Goal: Task Accomplishment & Management: Use online tool/utility

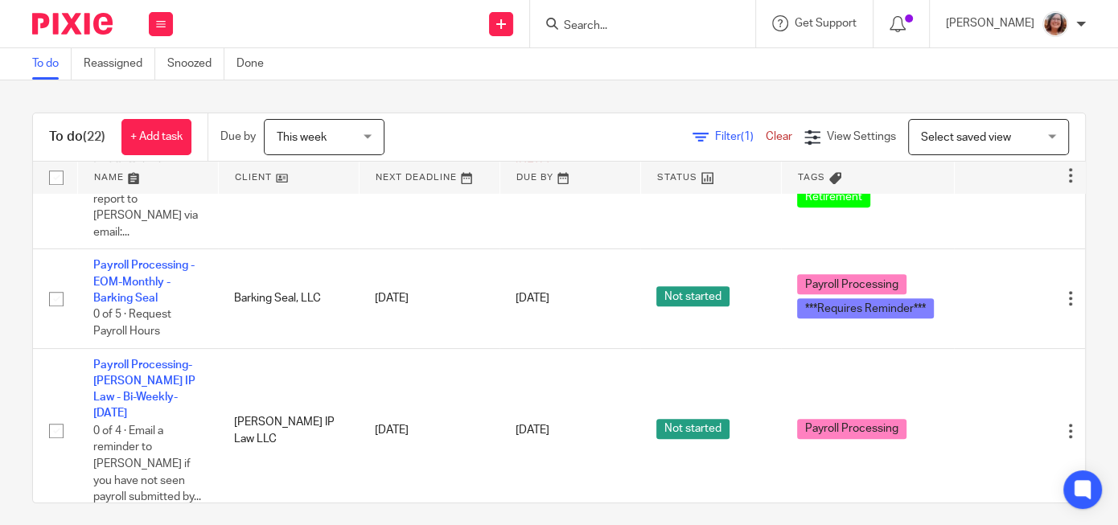
scroll to position [825, 0]
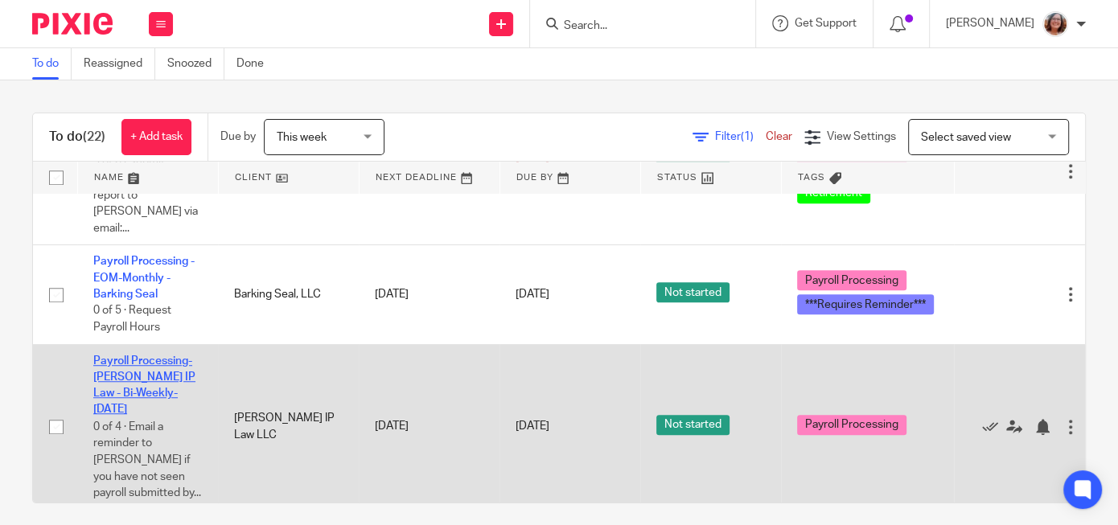
click at [146, 356] on link "Payroll Processing-[PERSON_NAME] IP Law - Bi-Weekly-[DATE]" at bounding box center [144, 386] width 102 height 60
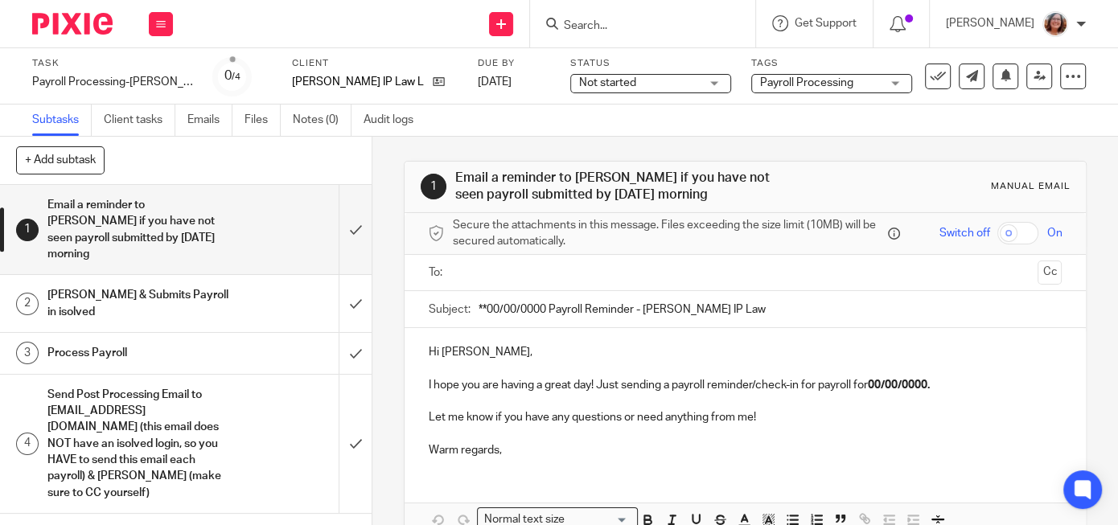
click at [513, 274] on input "text" at bounding box center [745, 273] width 573 height 19
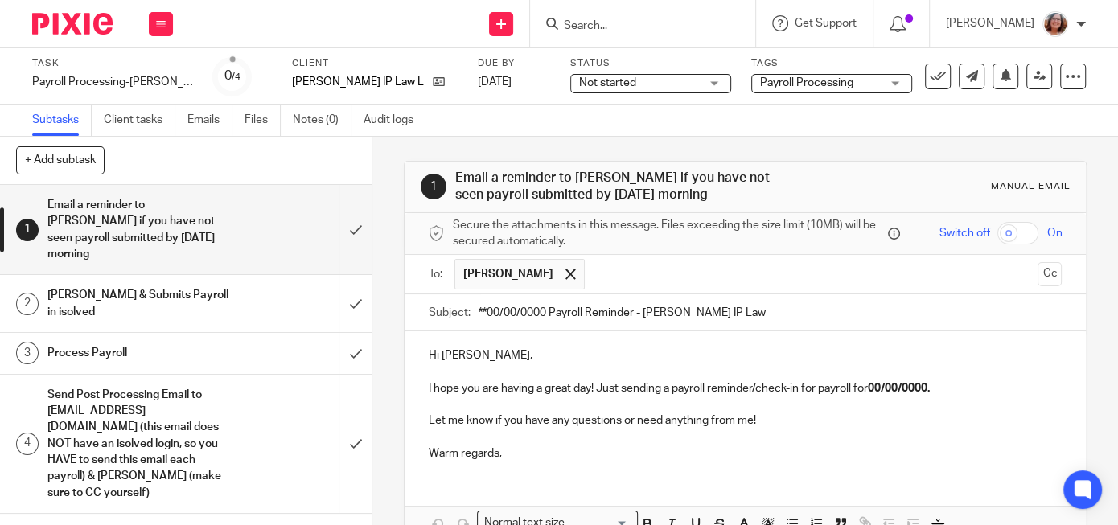
drag, startPoint x: 546, startPoint y: 310, endPoint x: 426, endPoint y: 303, distance: 120.9
click at [479, 303] on input "**00/00/0000 Payroll Reminder - Nielsen IP Law" at bounding box center [770, 313] width 583 height 36
type input "8/22/25 Payroll Reminder - Nielsen IP Law"
drag, startPoint x: 938, startPoint y: 386, endPoint x: 879, endPoint y: 389, distance: 59.6
click at [879, 389] on strong "00/00/0000." at bounding box center [899, 388] width 62 height 11
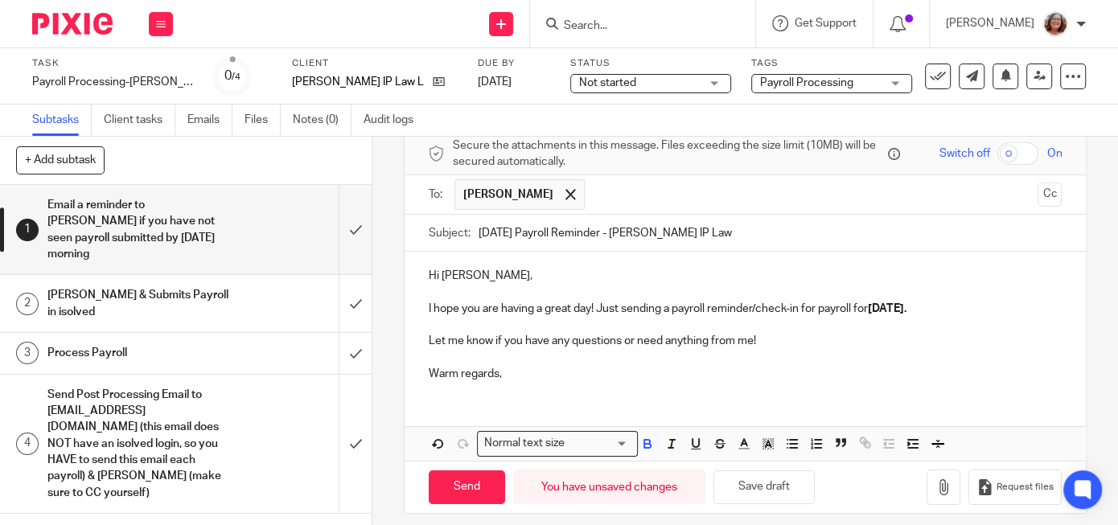
scroll to position [80, 0]
click at [493, 483] on input "Send" at bounding box center [467, 487] width 76 height 35
type input "Sent"
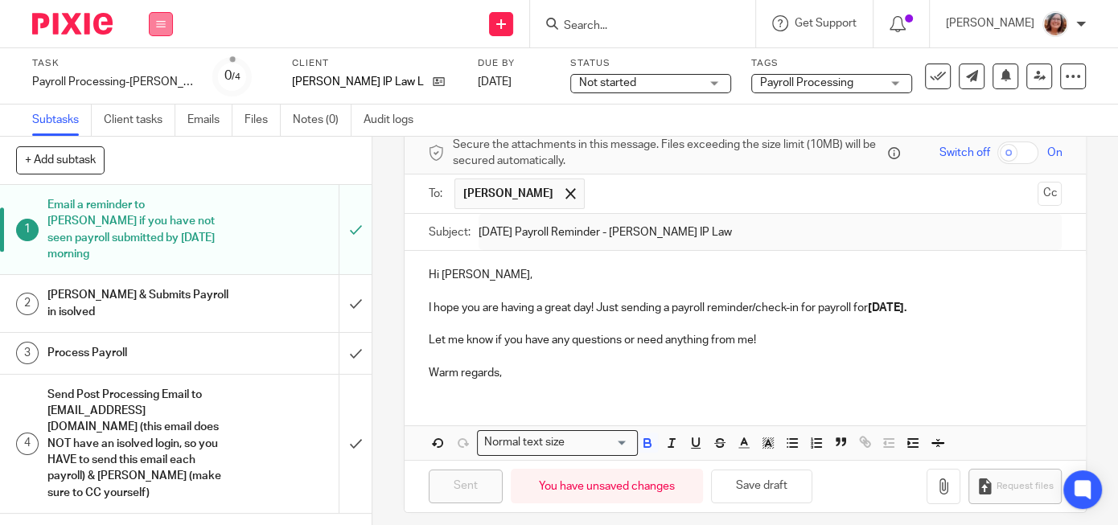
click at [163, 27] on icon at bounding box center [161, 24] width 10 height 10
click at [166, 72] on link "Work" at bounding box center [153, 74] width 28 height 11
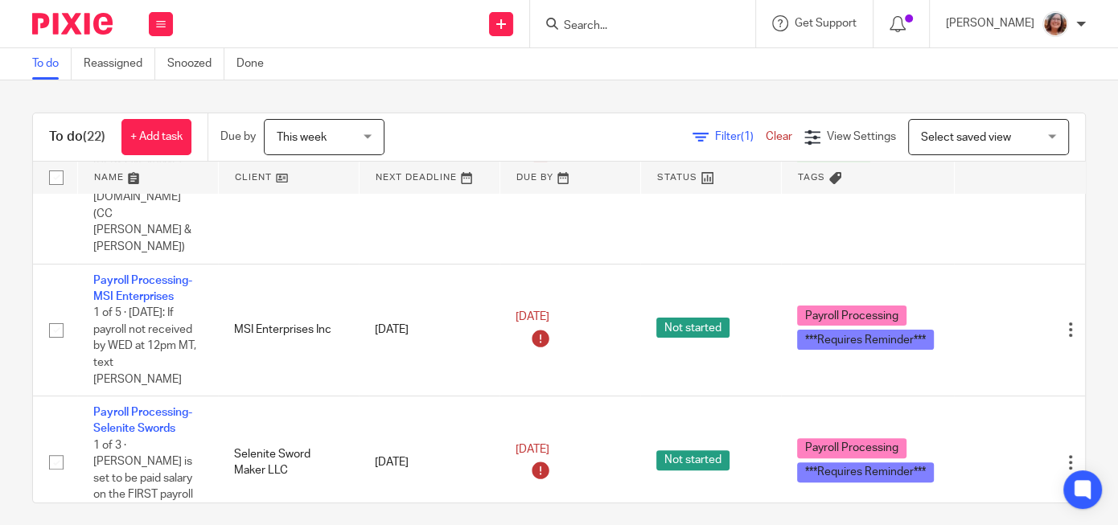
scroll to position [392, 0]
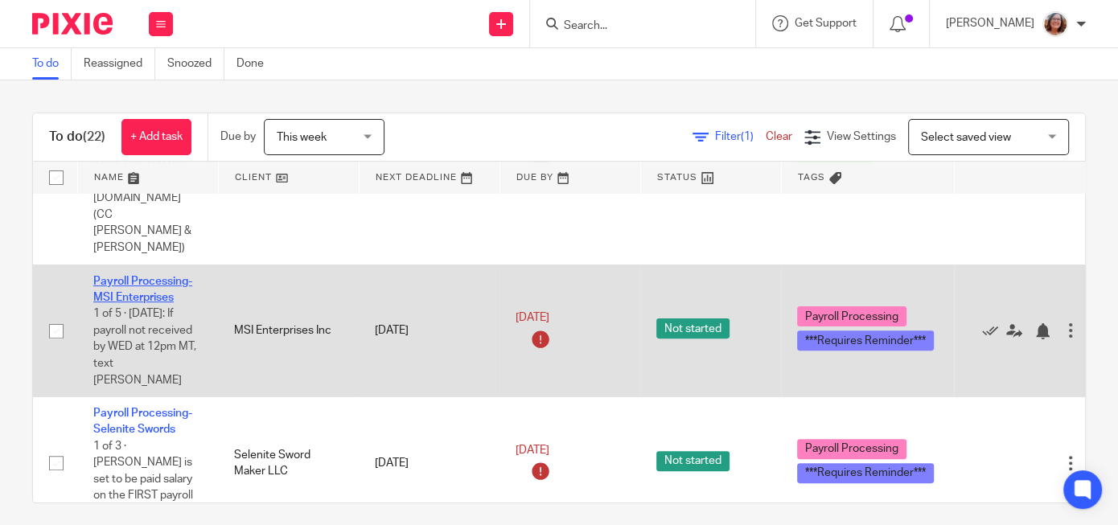
click at [145, 276] on link "Payroll Processing-MSI Enterprises" at bounding box center [142, 289] width 99 height 27
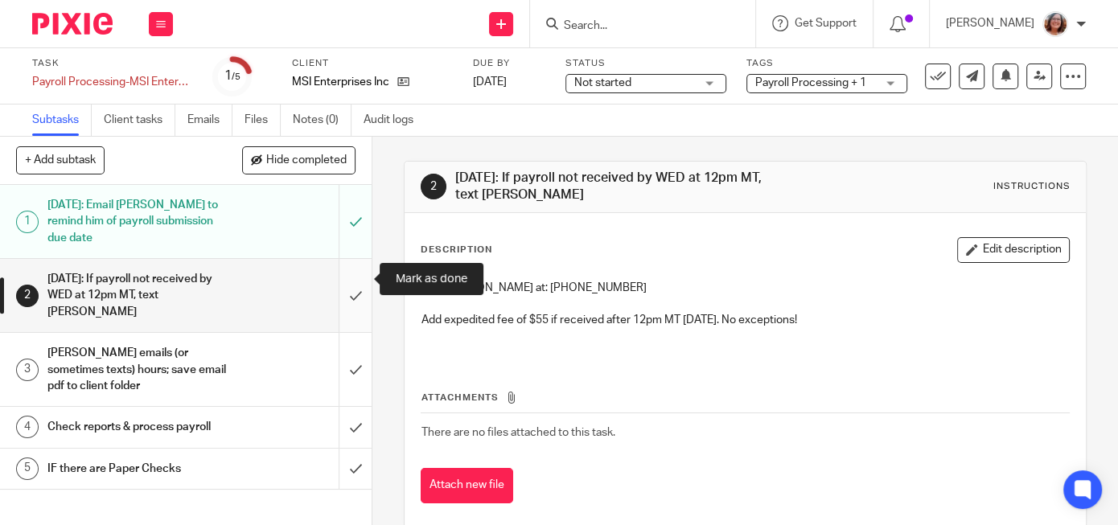
click at [356, 266] on input "submit" at bounding box center [186, 295] width 372 height 73
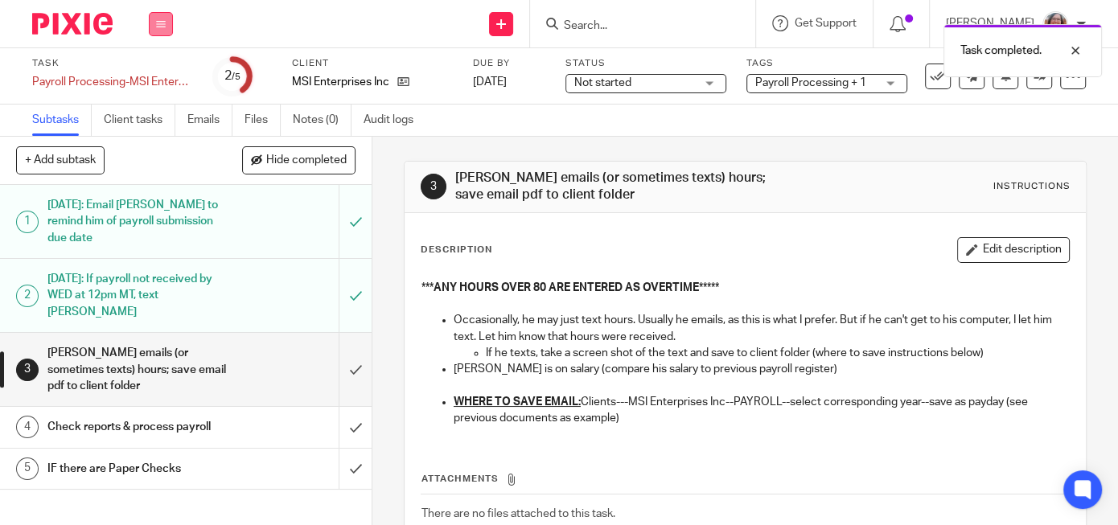
click at [156, 23] on button at bounding box center [161, 24] width 24 height 24
click at [163, 75] on link "Work" at bounding box center [153, 74] width 28 height 11
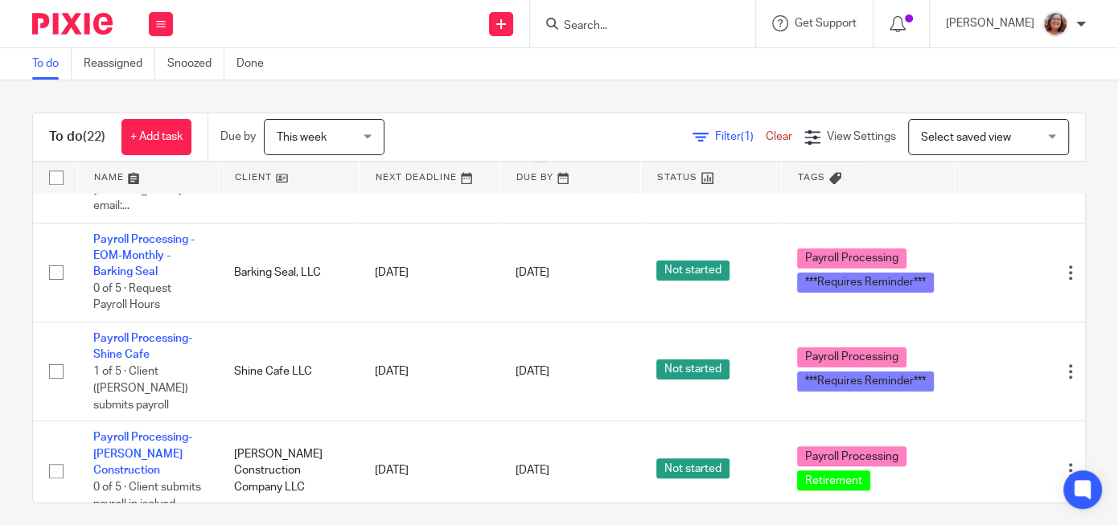
scroll to position [932, 0]
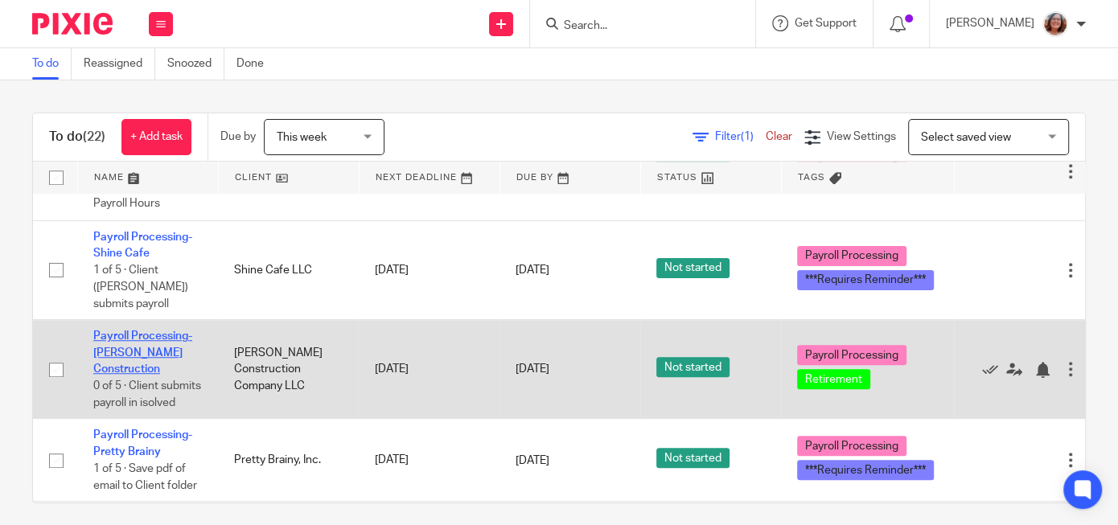
click at [178, 331] on link "Payroll Processing-[PERSON_NAME] Construction" at bounding box center [142, 353] width 99 height 44
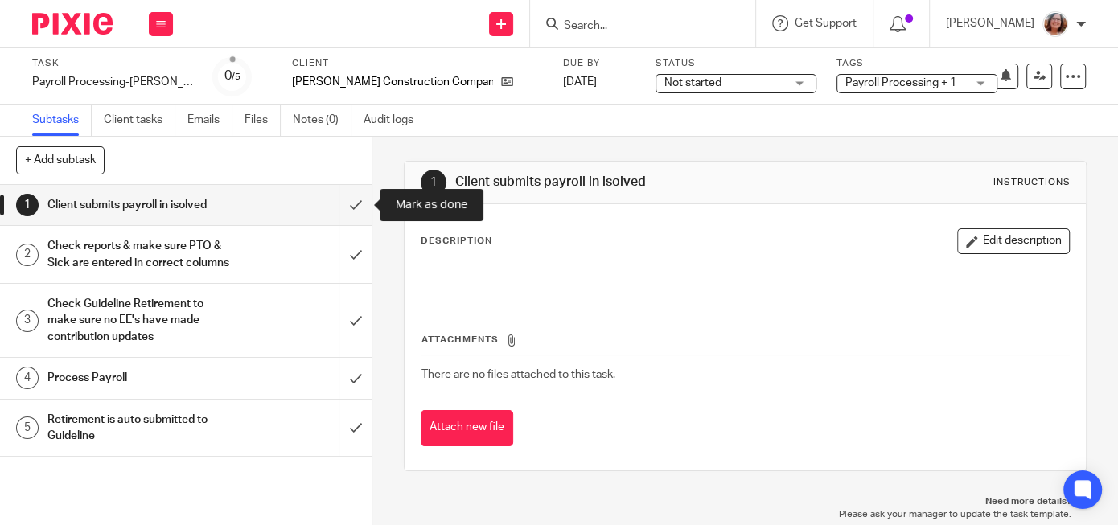
click at [354, 202] on input "submit" at bounding box center [186, 205] width 372 height 40
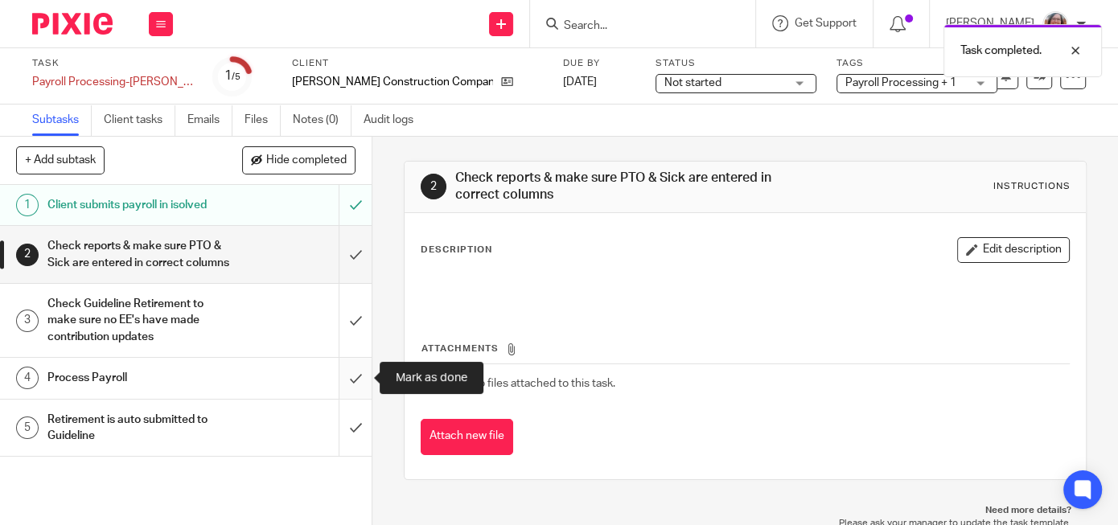
drag, startPoint x: 0, startPoint y: 0, endPoint x: 368, endPoint y: 398, distance: 541.5
click at [368, 398] on div "1 Client submits payroll in isolved 2 Check reports & make sure PTO & Sick are …" at bounding box center [186, 355] width 372 height 340
click at [360, 385] on input "submit" at bounding box center [186, 378] width 372 height 40
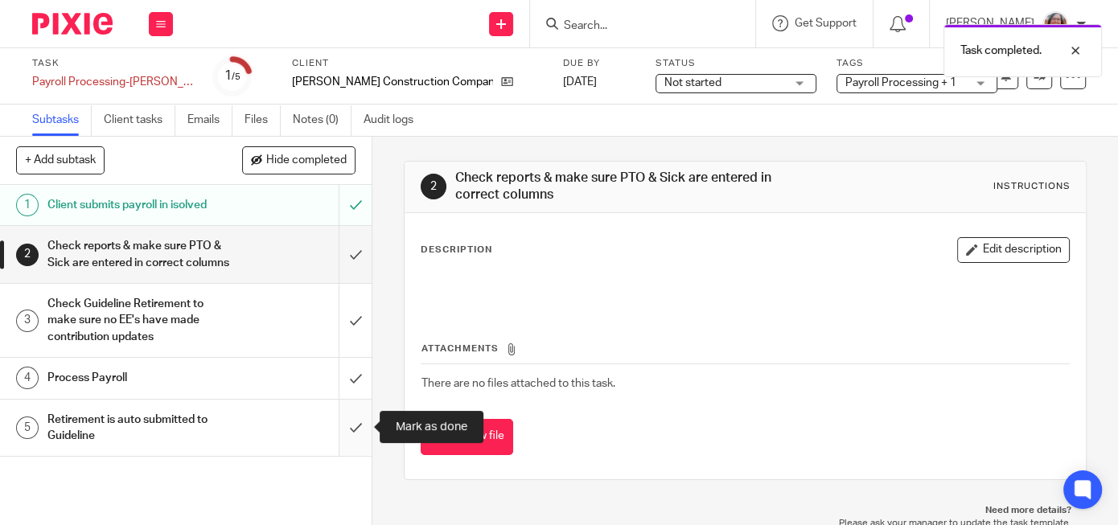
click at [356, 436] on input "submit" at bounding box center [186, 428] width 372 height 57
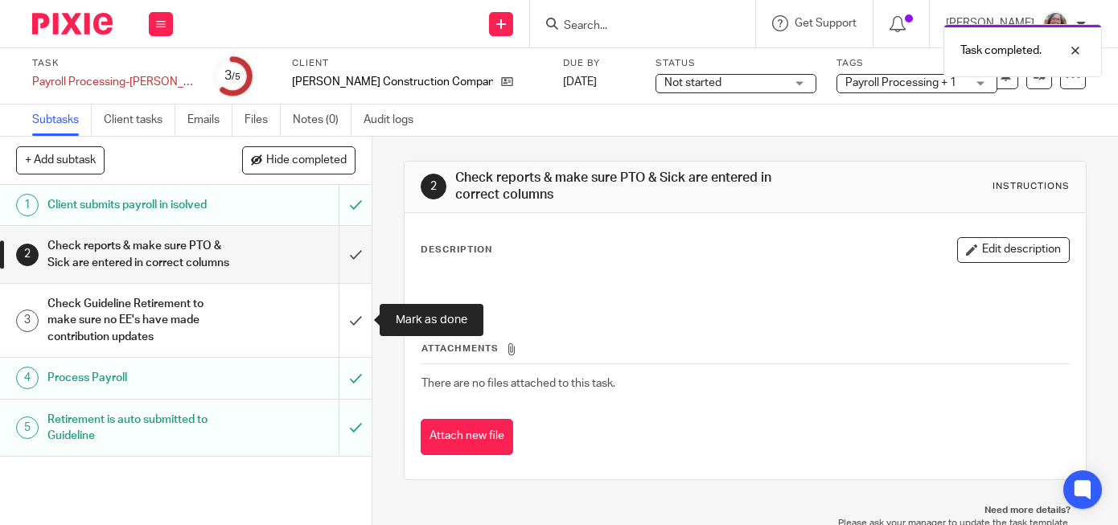
click at [356, 318] on input "submit" at bounding box center [186, 320] width 372 height 73
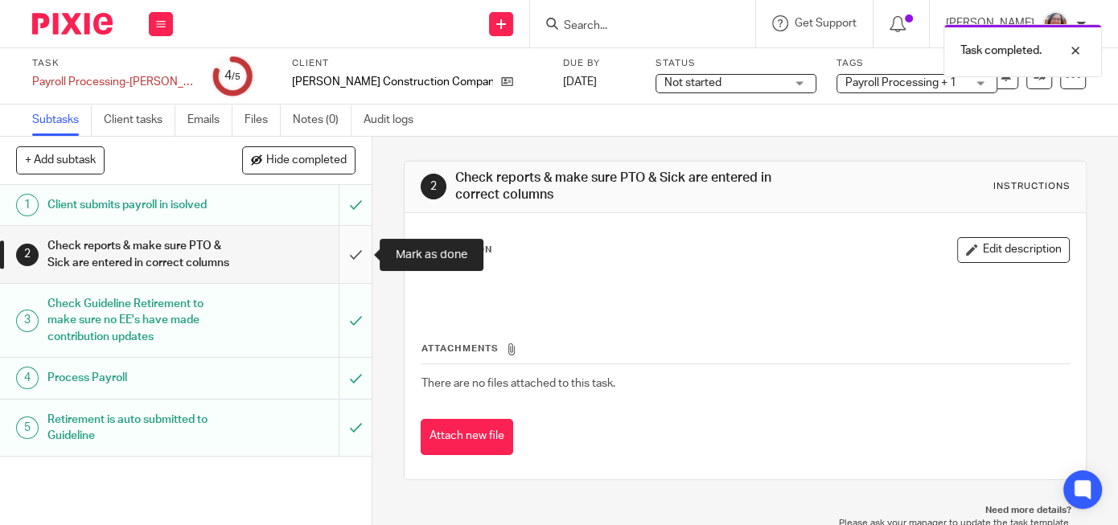
click at [350, 248] on input "submit" at bounding box center [186, 254] width 372 height 57
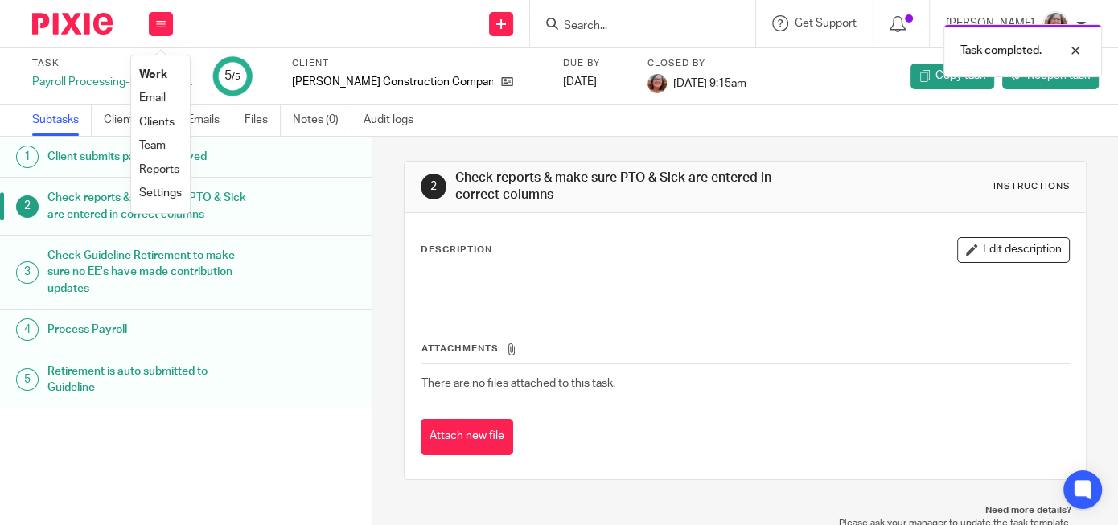
click at [155, 72] on link "Work" at bounding box center [153, 74] width 28 height 11
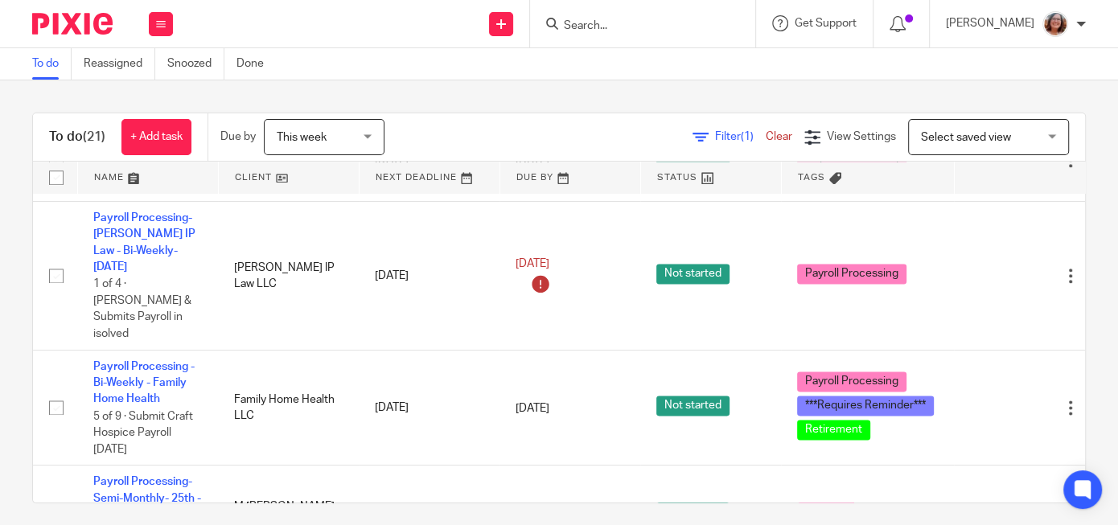
scroll to position [1598, 0]
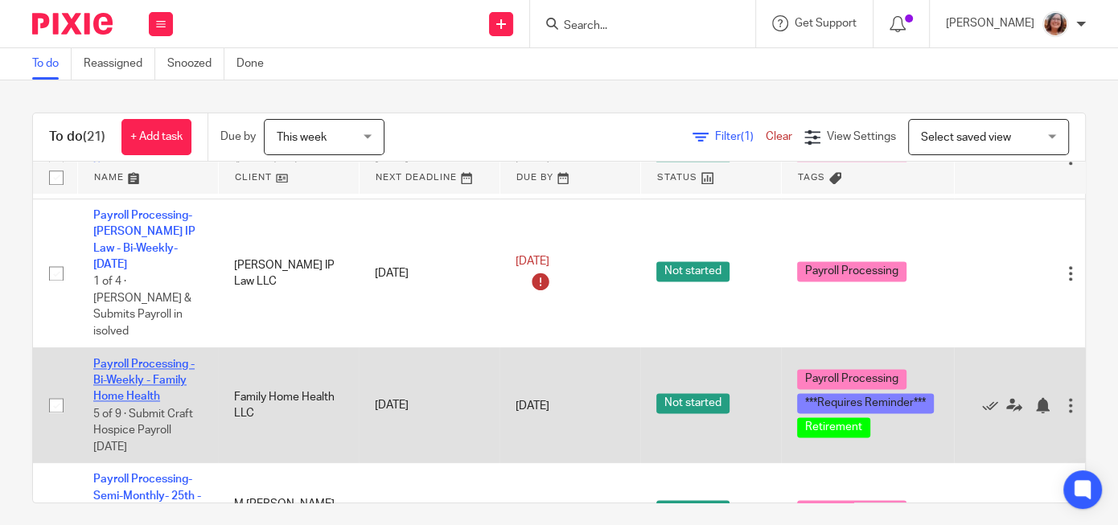
click at [159, 359] on link "Payroll Processing - Bi-Weekly - Family Home Health" at bounding box center [143, 381] width 101 height 44
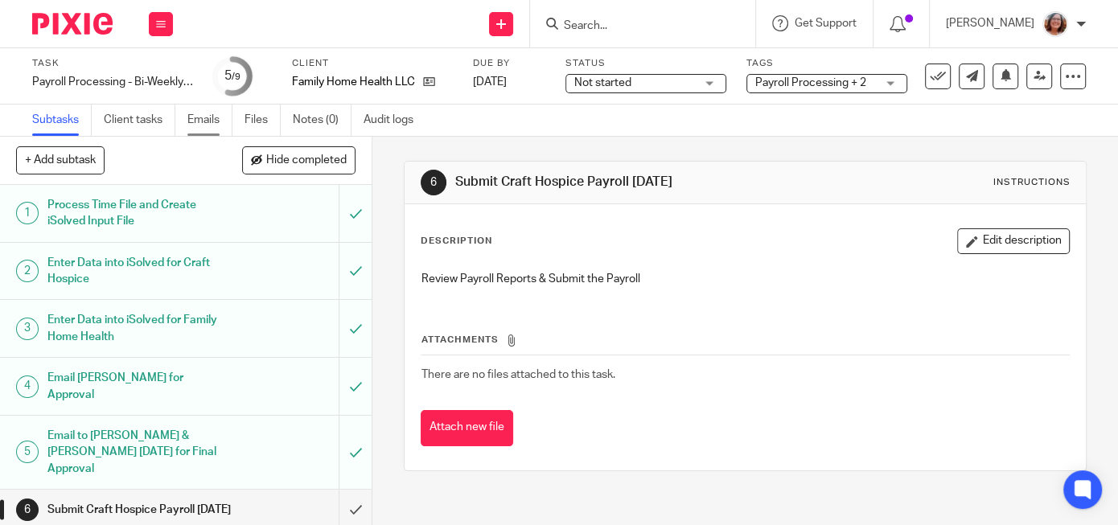
click at [208, 125] on link "Emails" at bounding box center [209, 120] width 45 height 31
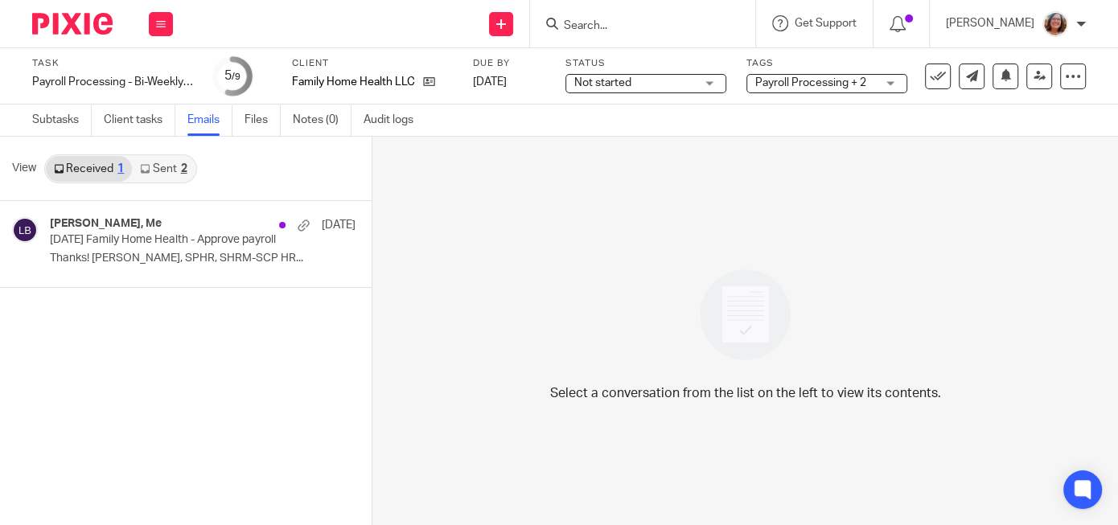
click at [172, 173] on link "Sent 2" at bounding box center [163, 169] width 63 height 26
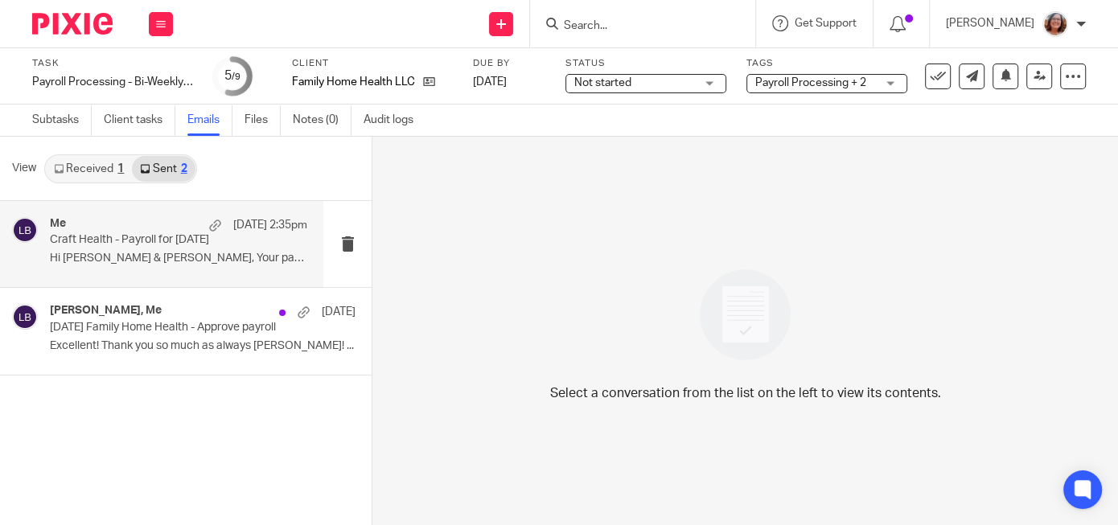
click at [171, 250] on div "Me Aug 18 2:35pm Craft Health - Payroll for 8/22/25 Hi Joe & Krissy, Your payro…" at bounding box center [178, 244] width 257 height 54
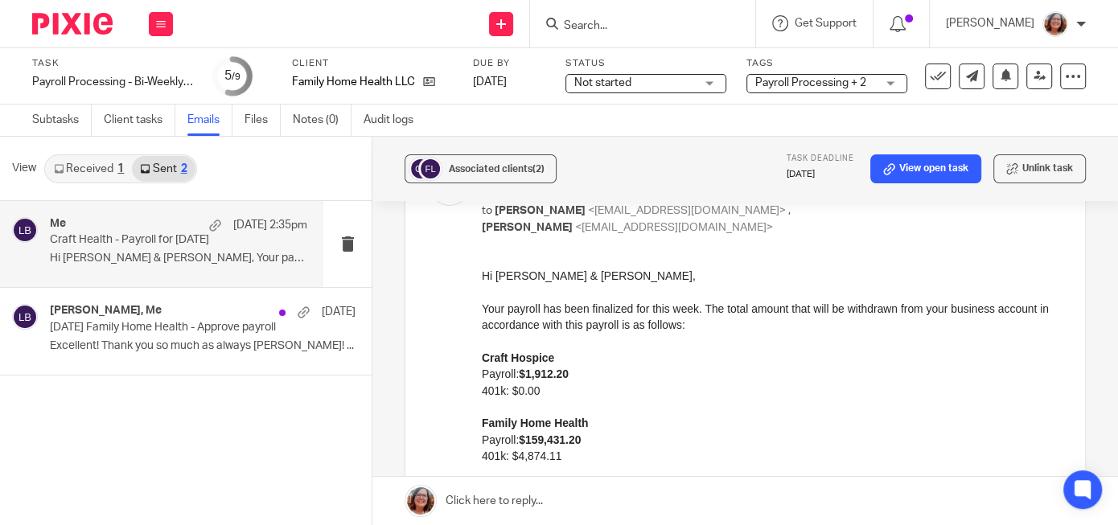
scroll to position [220, 0]
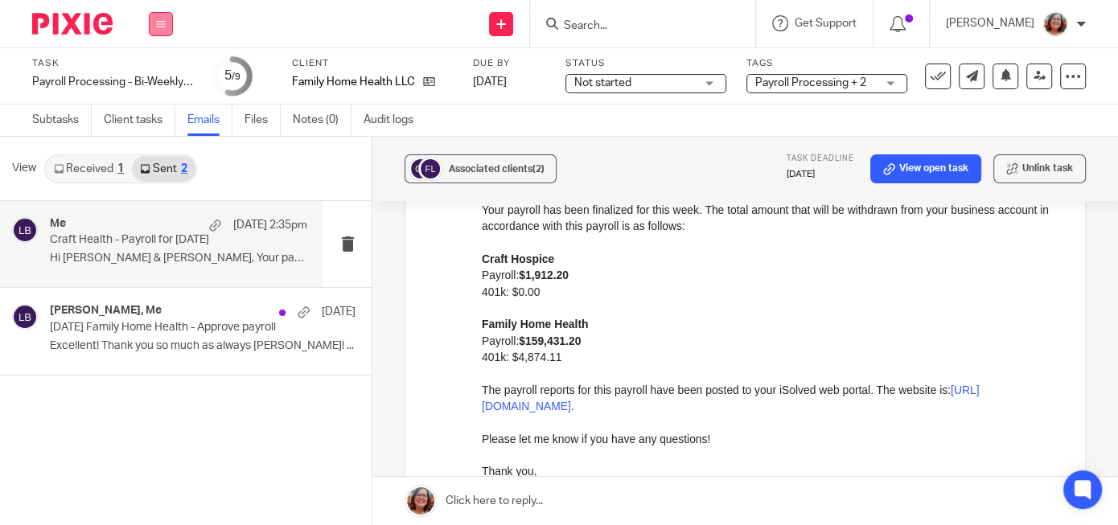
click at [167, 27] on button at bounding box center [161, 24] width 24 height 24
click at [154, 73] on link "Work" at bounding box center [153, 74] width 28 height 11
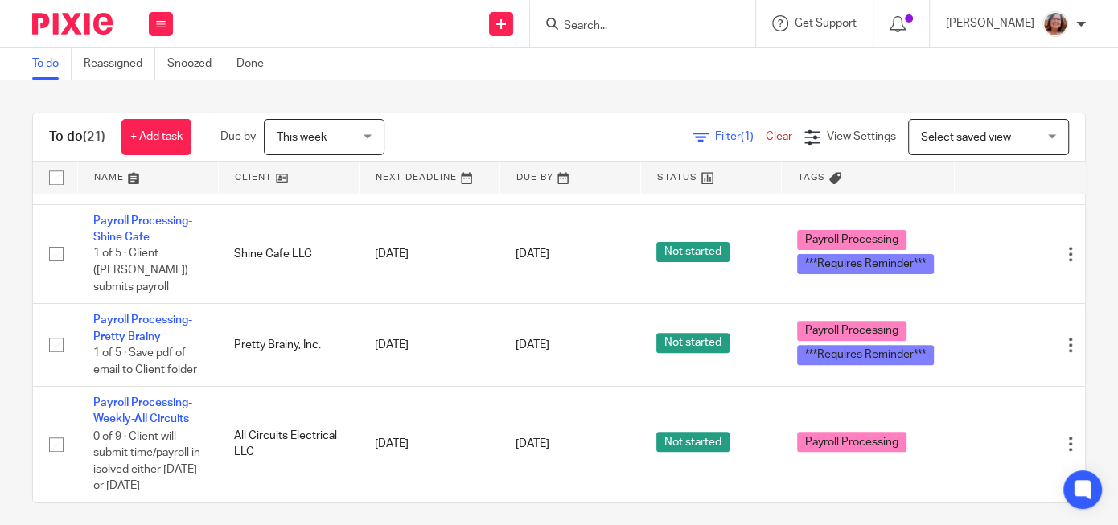
scroll to position [850, 0]
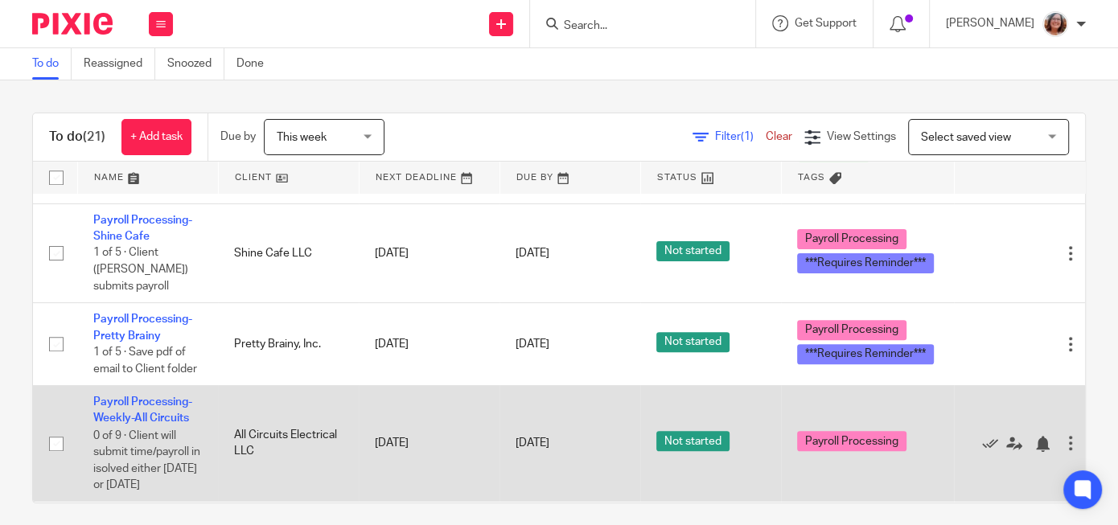
click at [165, 385] on td "Payroll Processing-Weekly-All Circuits 0 of 9 · Client will submit time/payroll…" at bounding box center [147, 443] width 141 height 116
click at [166, 397] on link "Payroll Processing-Weekly-All Circuits" at bounding box center [142, 410] width 99 height 27
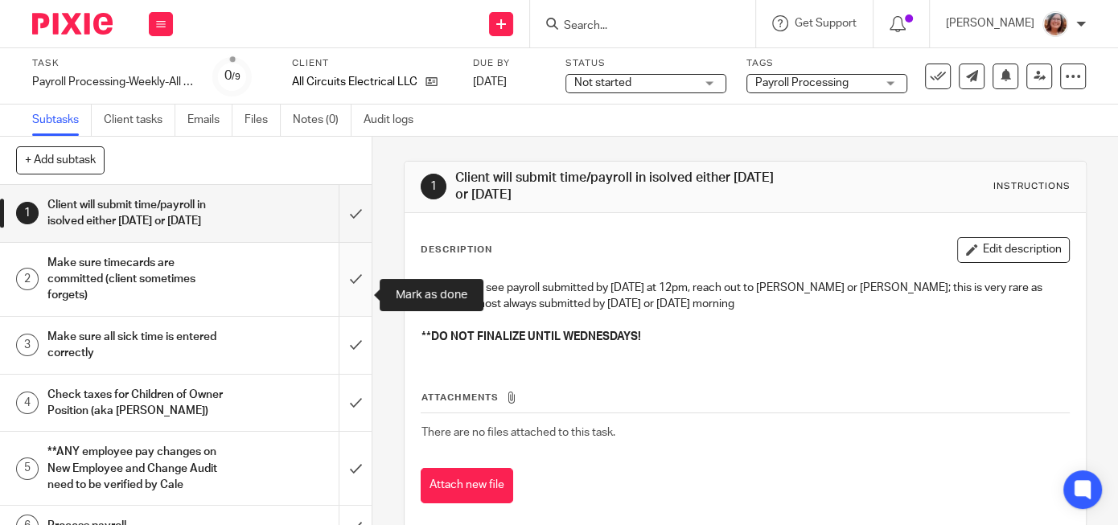
click at [352, 296] on input "submit" at bounding box center [186, 279] width 372 height 73
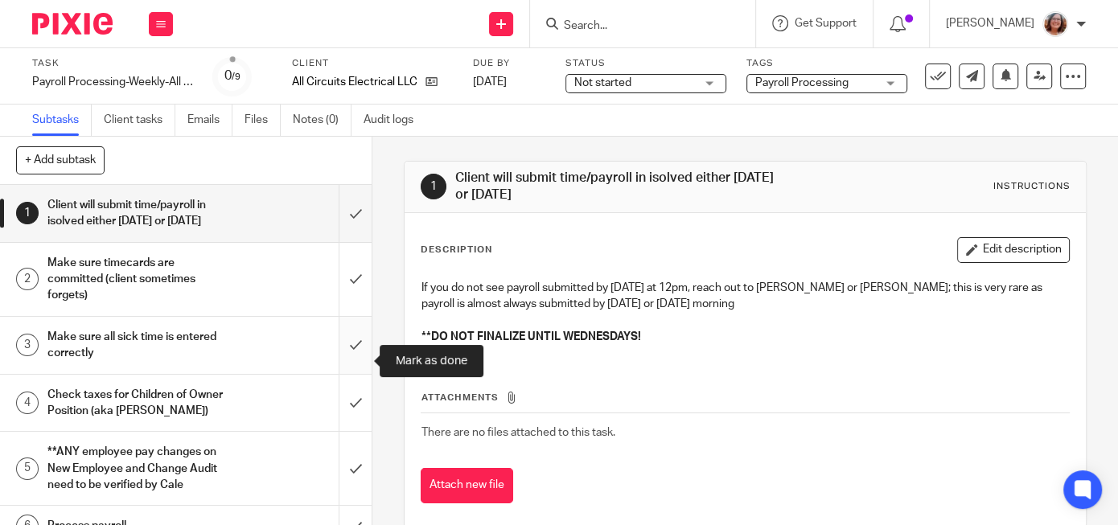
click at [352, 351] on input "submit" at bounding box center [186, 345] width 372 height 57
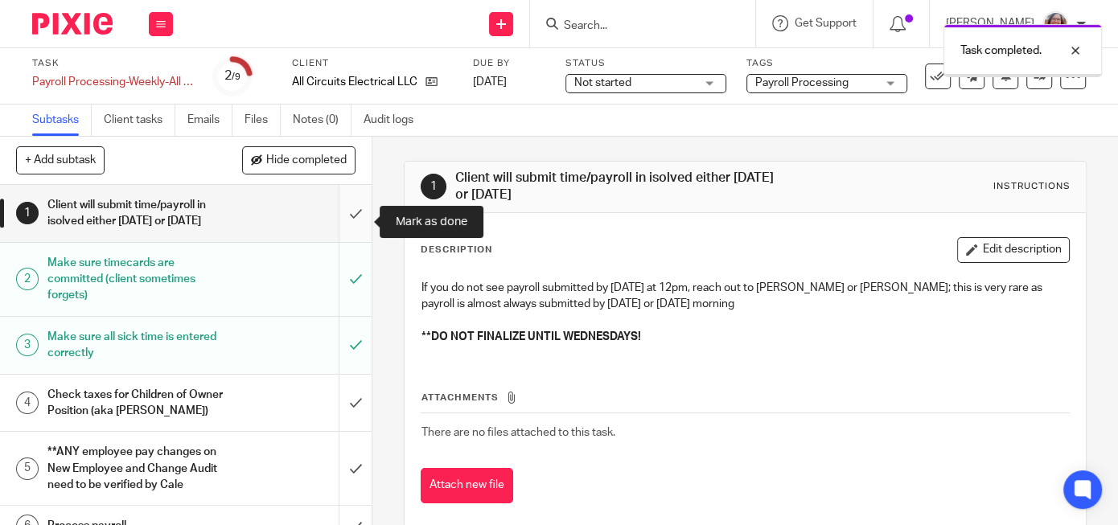
click at [352, 236] on input "submit" at bounding box center [186, 213] width 372 height 57
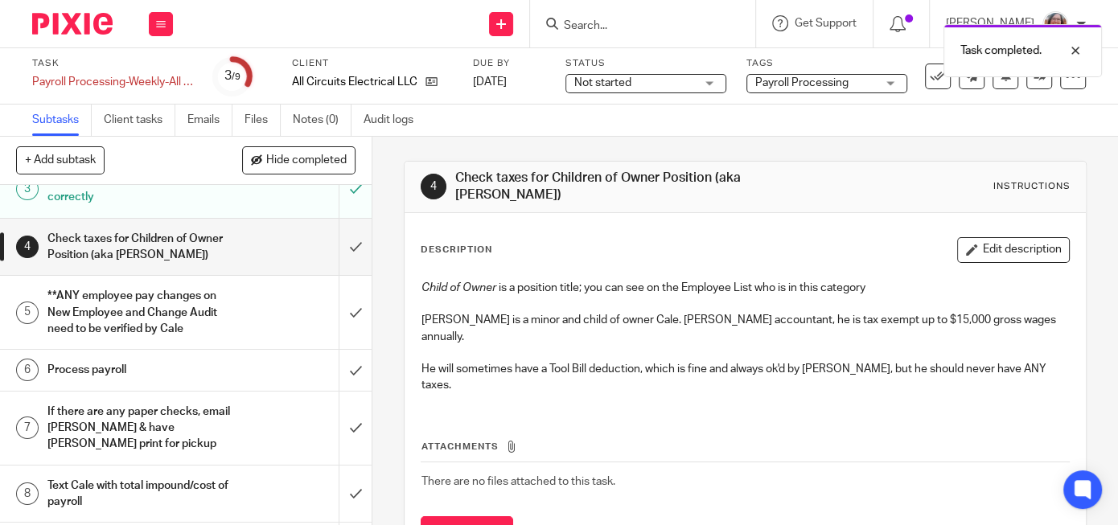
scroll to position [158, 0]
click at [359, 255] on input "submit" at bounding box center [186, 245] width 372 height 57
click at [356, 315] on input "submit" at bounding box center [186, 310] width 372 height 73
click at [356, 389] on input "submit" at bounding box center [186, 368] width 372 height 40
click at [356, 445] on input "submit" at bounding box center [186, 426] width 372 height 73
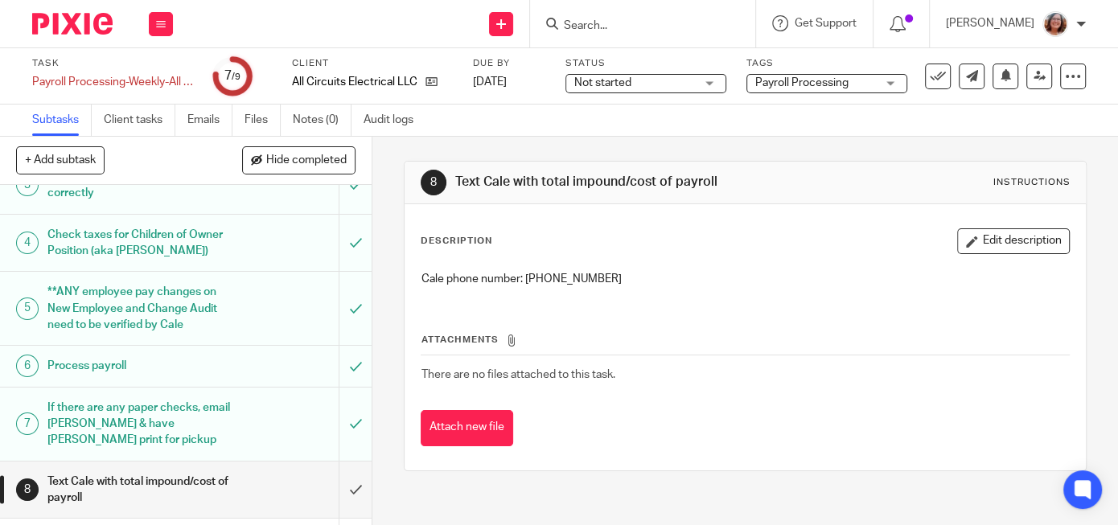
scroll to position [227, 0]
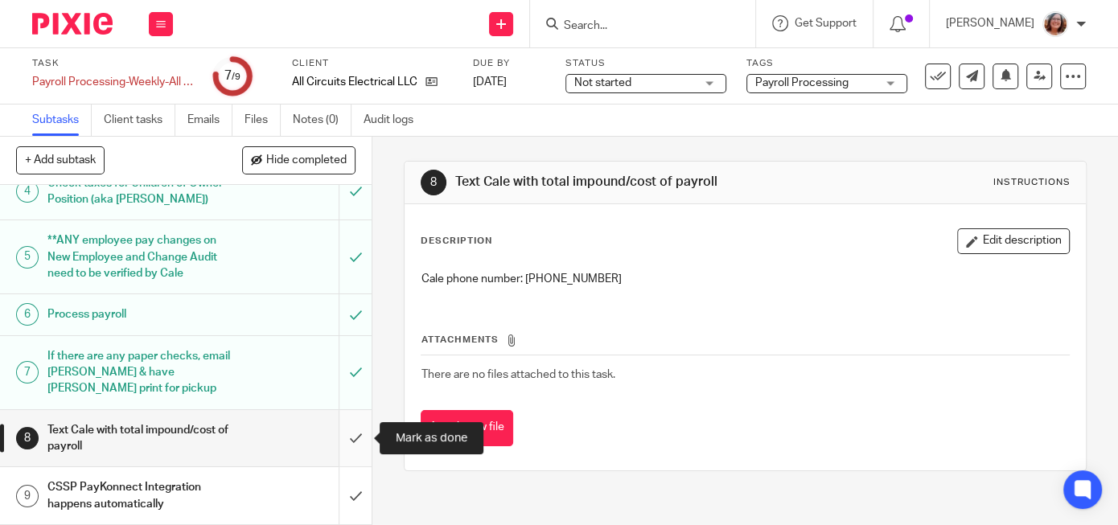
click at [354, 436] on input "submit" at bounding box center [186, 438] width 372 height 57
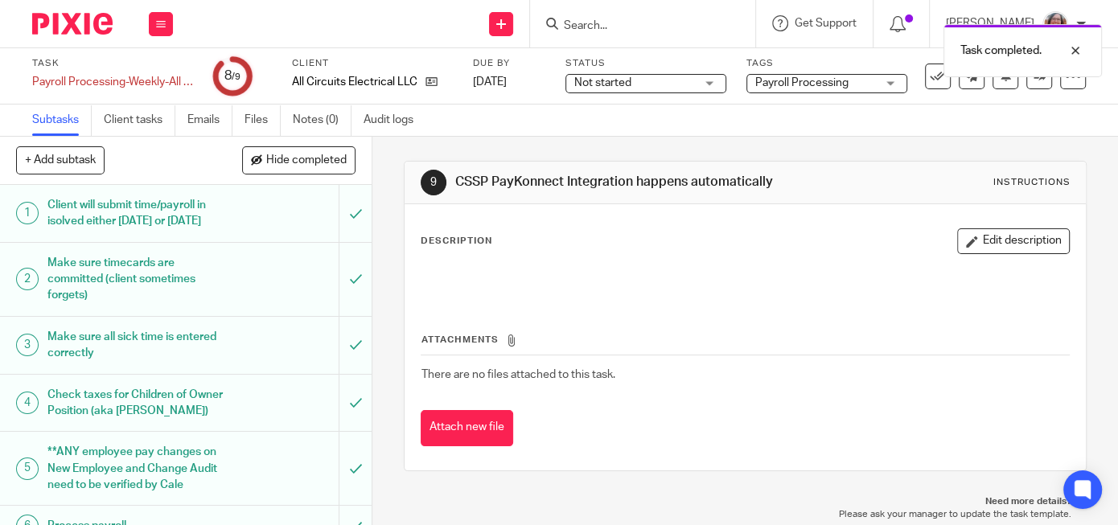
scroll to position [227, 0]
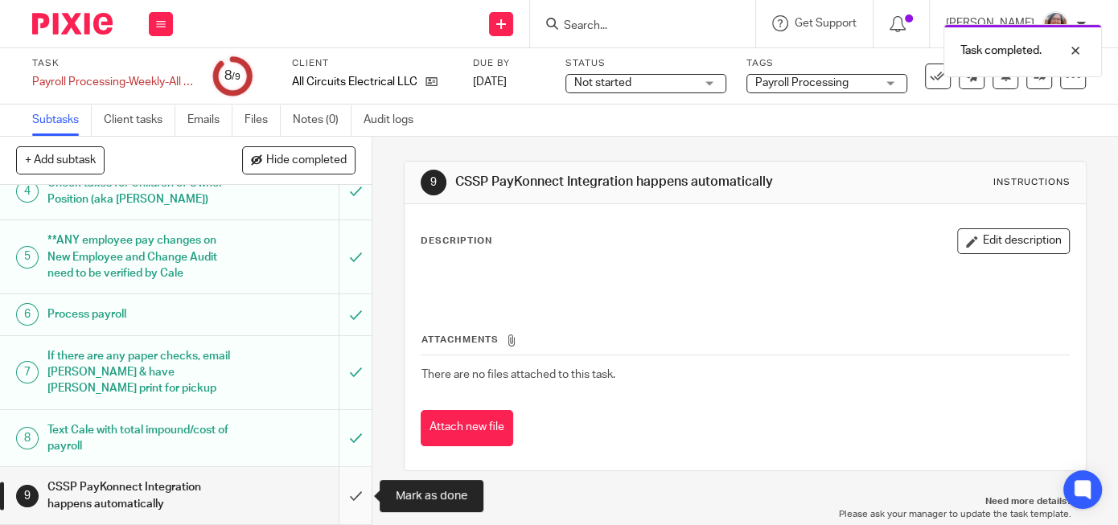
click at [352, 489] on input "submit" at bounding box center [186, 496] width 372 height 57
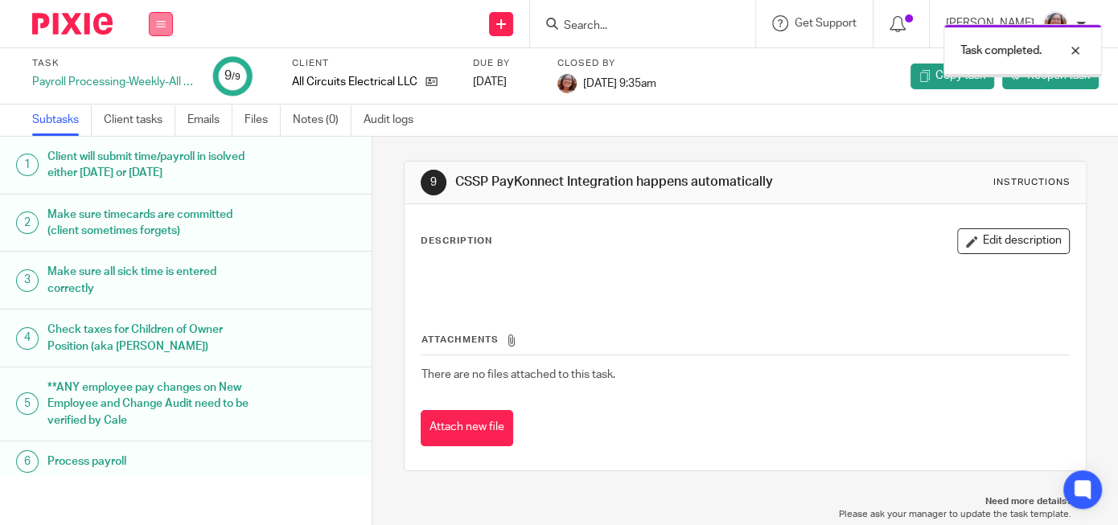
drag, startPoint x: 159, startPoint y: 16, endPoint x: 161, endPoint y: 24, distance: 8.2
click at [160, 16] on button at bounding box center [161, 24] width 24 height 24
click at [161, 75] on link "Work" at bounding box center [153, 74] width 28 height 11
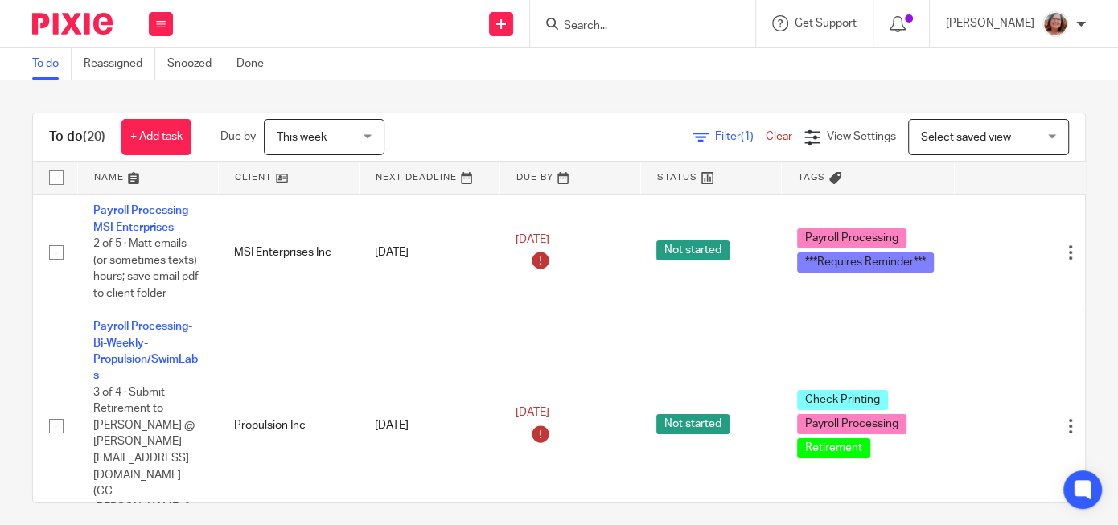
scroll to position [117, 5]
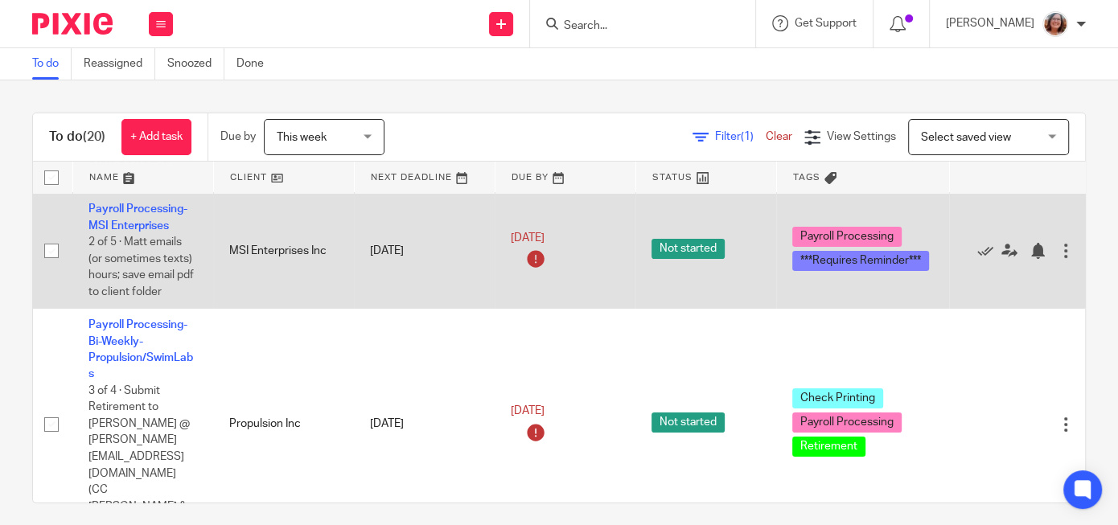
click at [145, 220] on link "Payroll Processing-MSI Enterprises" at bounding box center [138, 217] width 99 height 27
click at [146, 226] on link "Payroll Processing-MSI Enterprises" at bounding box center [138, 217] width 99 height 27
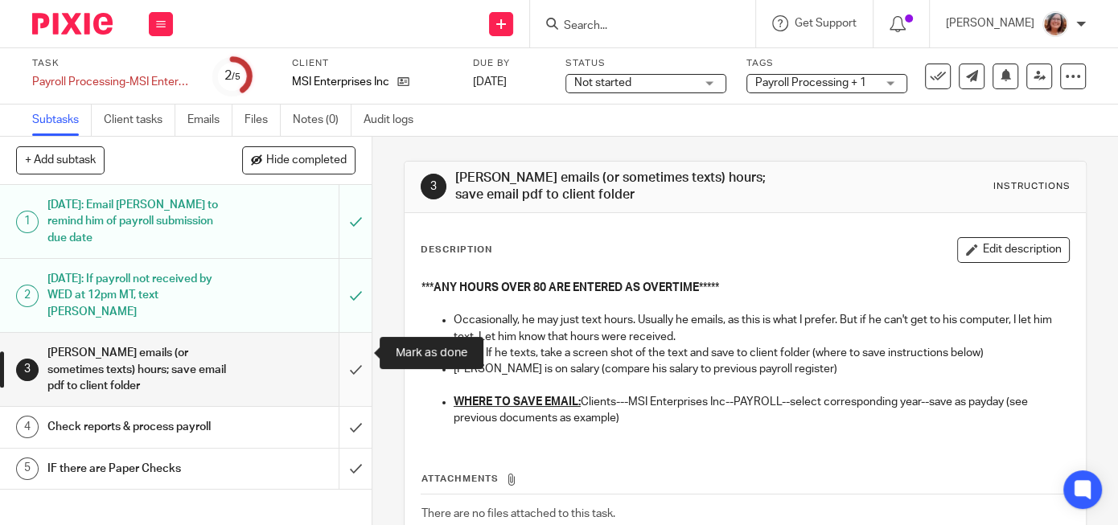
click at [361, 353] on input "submit" at bounding box center [186, 369] width 372 height 73
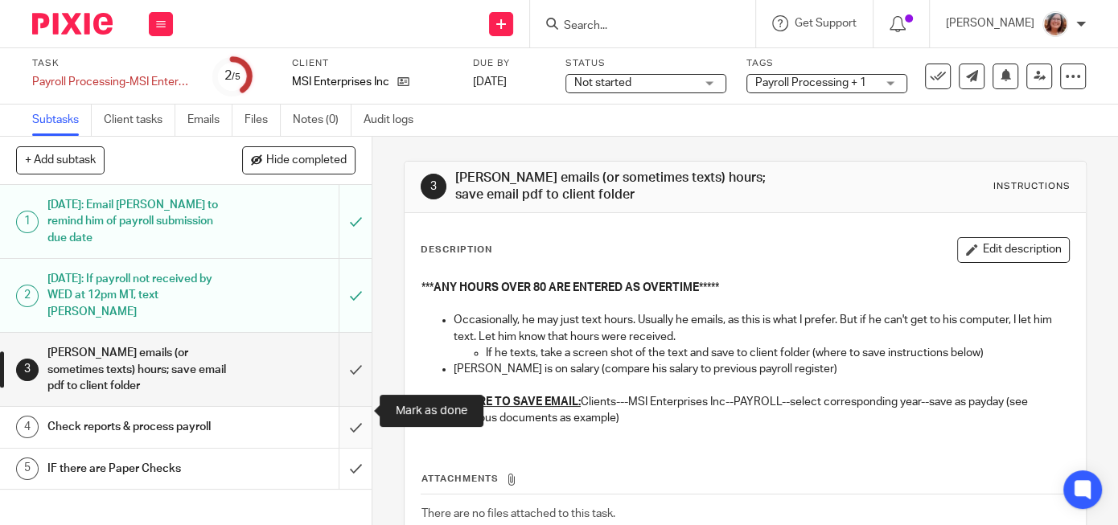
click at [356, 416] on input "submit" at bounding box center [186, 427] width 372 height 40
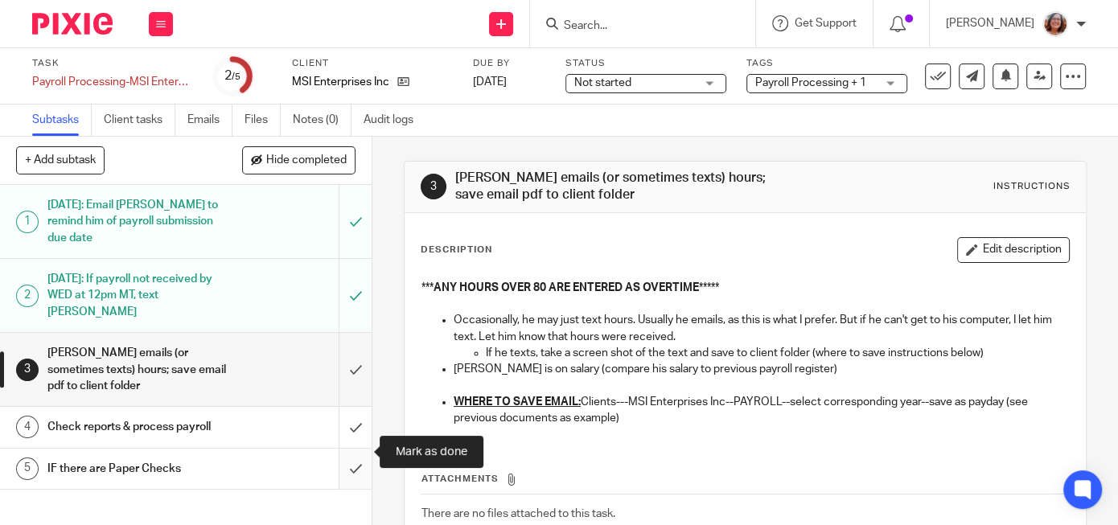
click at [358, 457] on input "submit" at bounding box center [186, 469] width 372 height 40
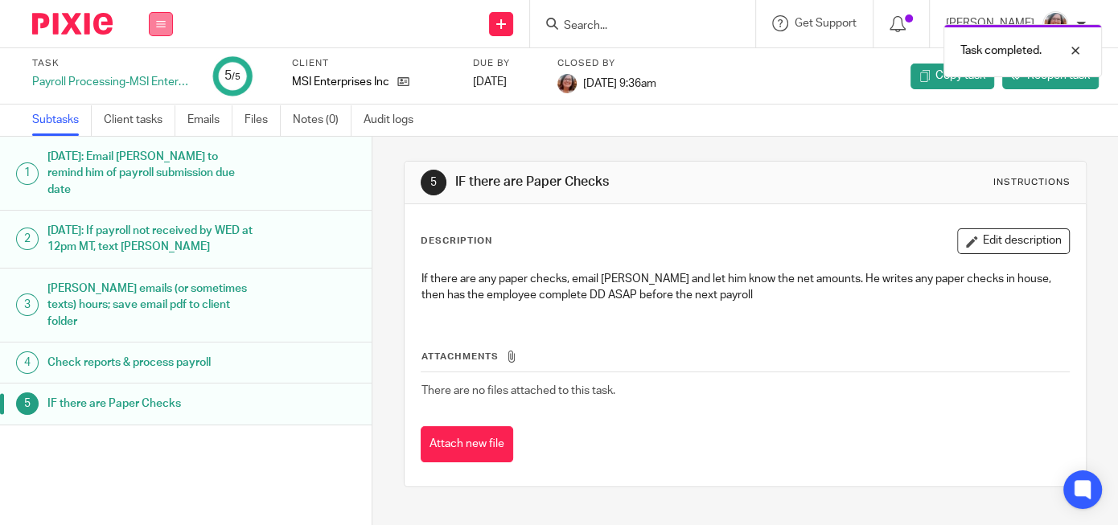
click at [162, 20] on icon at bounding box center [161, 24] width 10 height 10
click at [158, 72] on link "Work" at bounding box center [153, 74] width 28 height 11
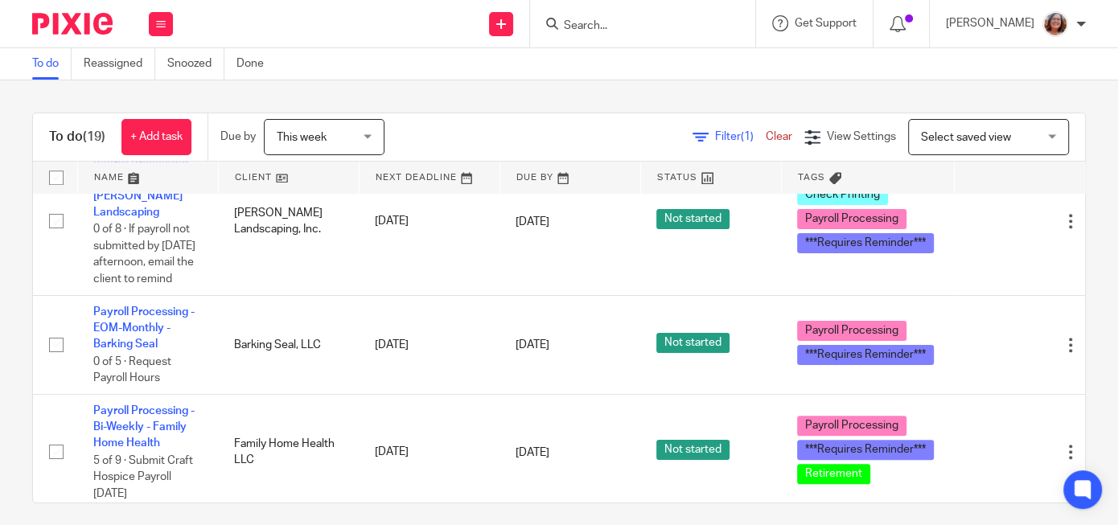
scroll to position [1338, 0]
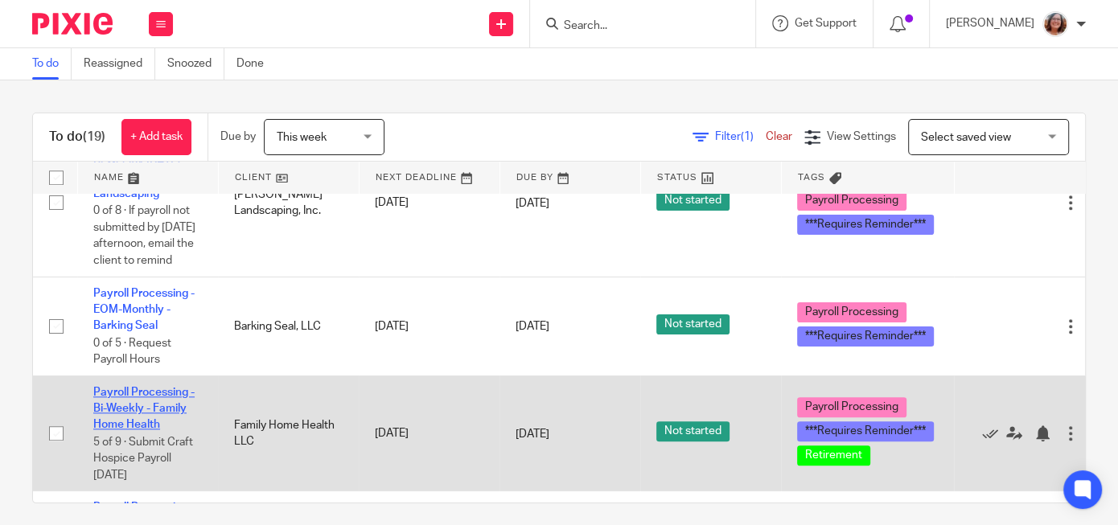
click at [132, 387] on link "Payroll Processing - Bi-Weekly - Family Home Health" at bounding box center [143, 409] width 101 height 44
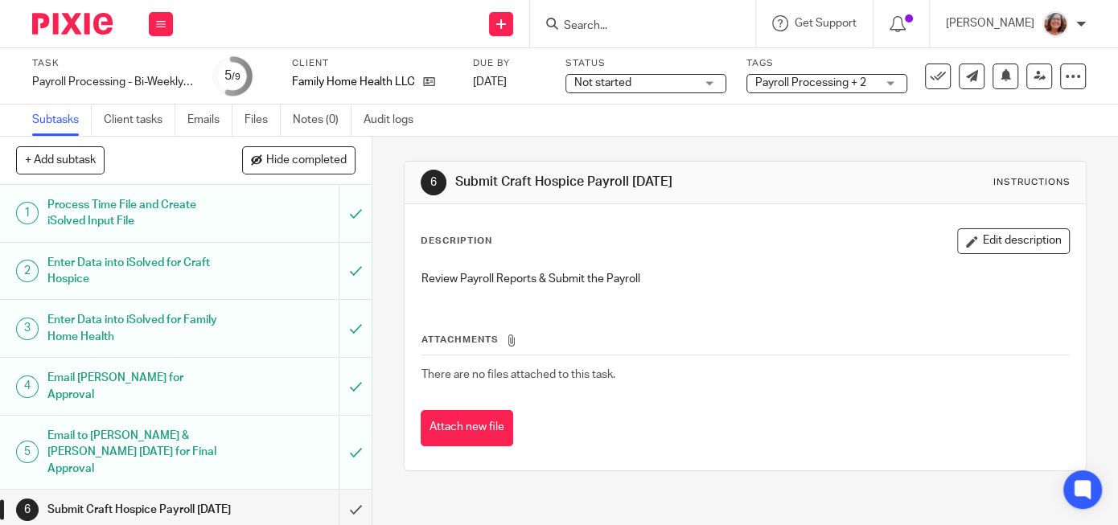
scroll to position [145, 0]
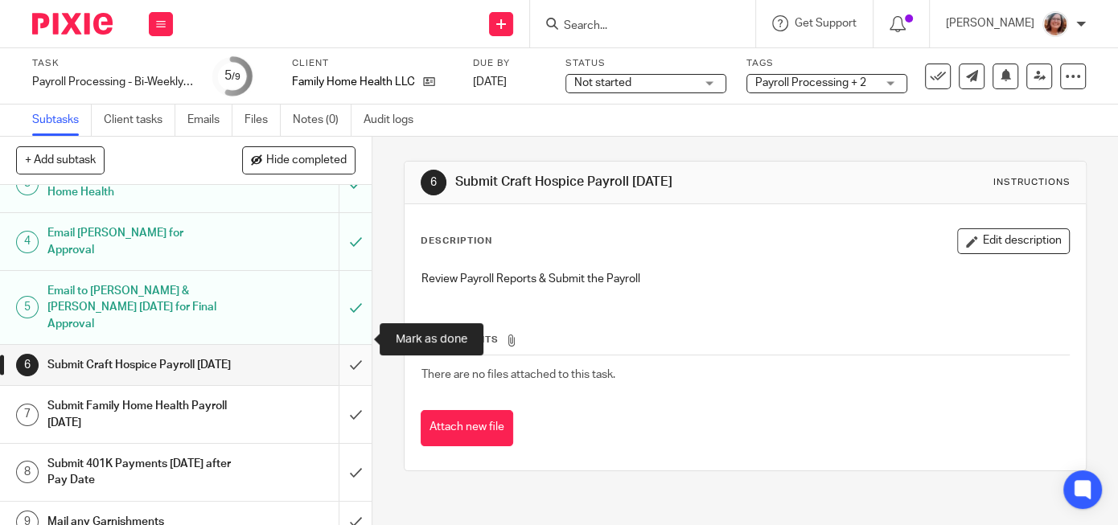
click at [354, 345] on input "submit" at bounding box center [186, 365] width 372 height 40
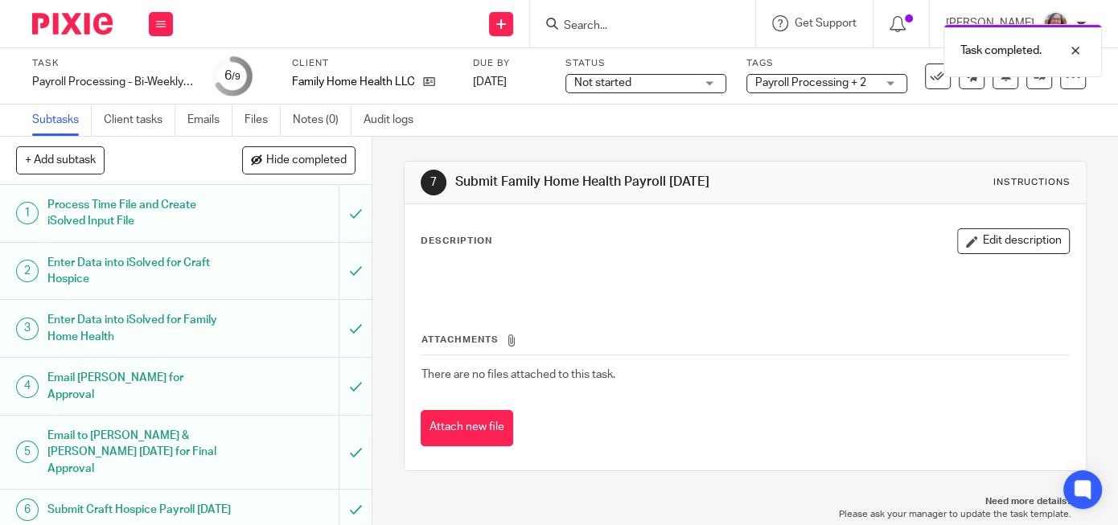
scroll to position [145, 0]
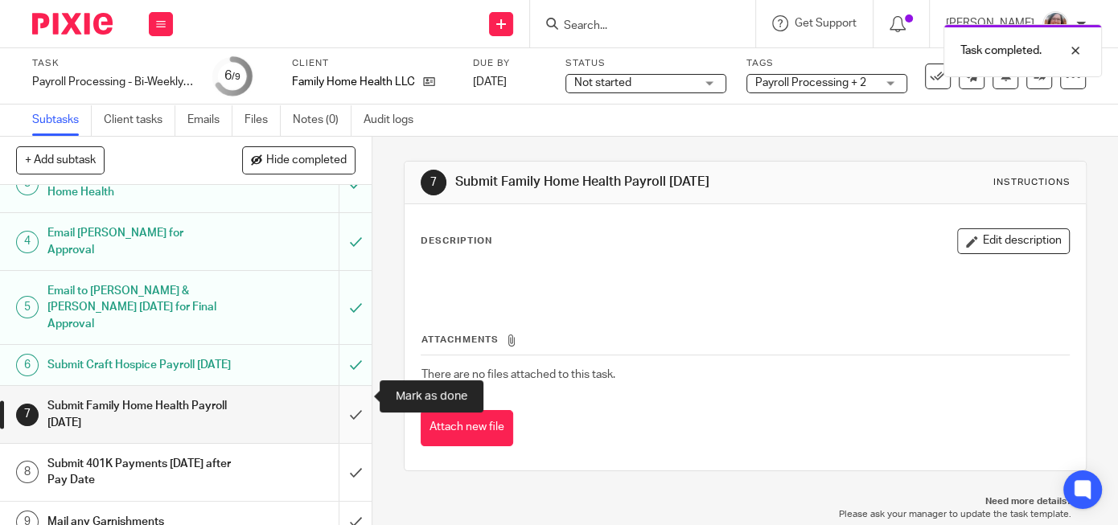
click at [350, 396] on input "submit" at bounding box center [186, 414] width 372 height 57
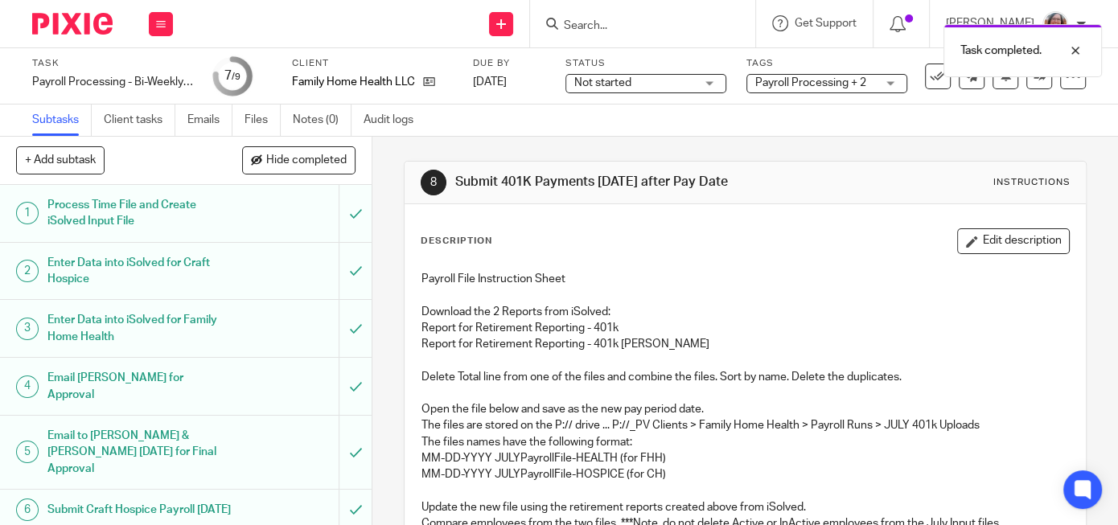
scroll to position [145, 0]
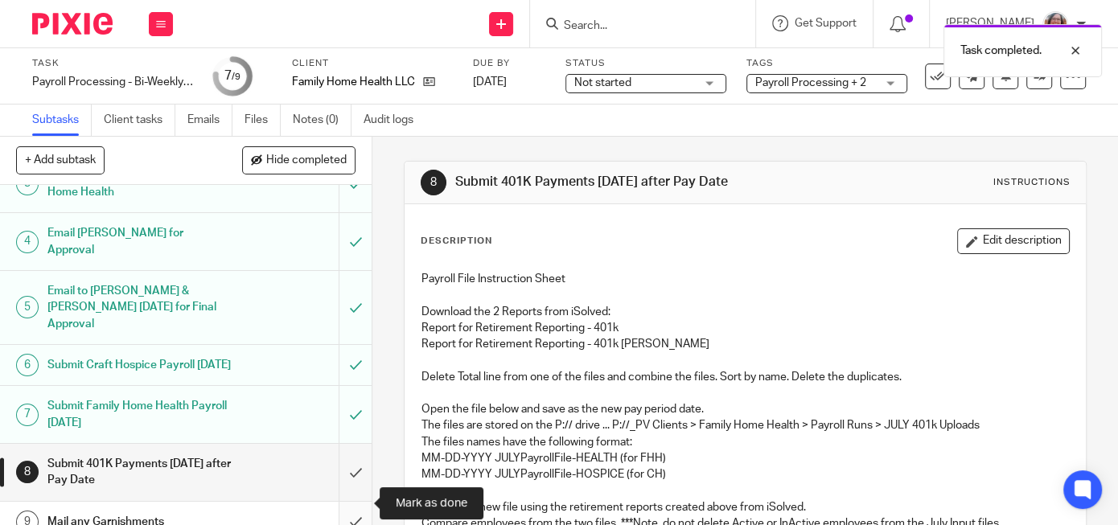
click at [358, 502] on input "submit" at bounding box center [186, 522] width 372 height 40
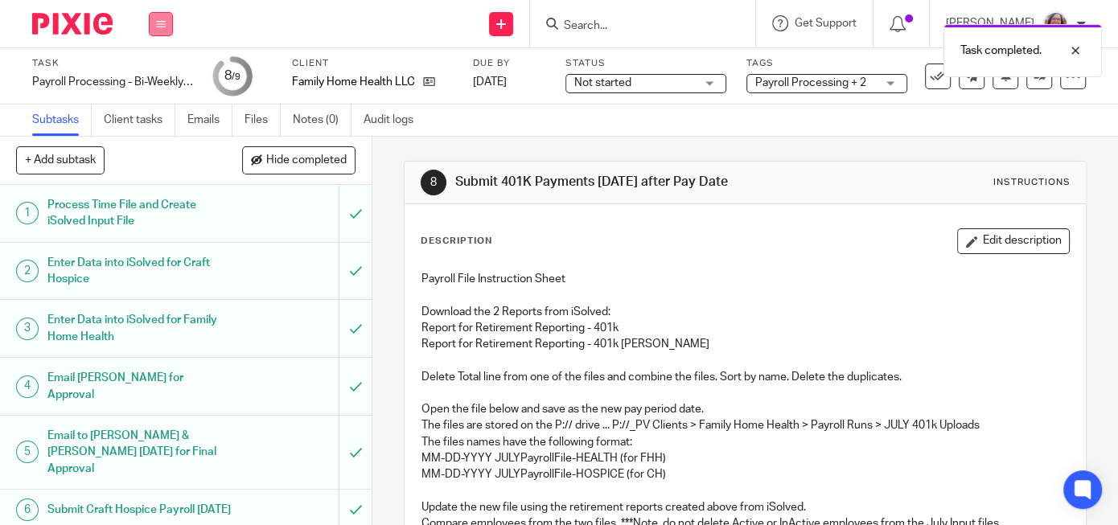
click at [163, 21] on icon at bounding box center [161, 24] width 10 height 10
click at [159, 72] on link "Work" at bounding box center [153, 74] width 28 height 11
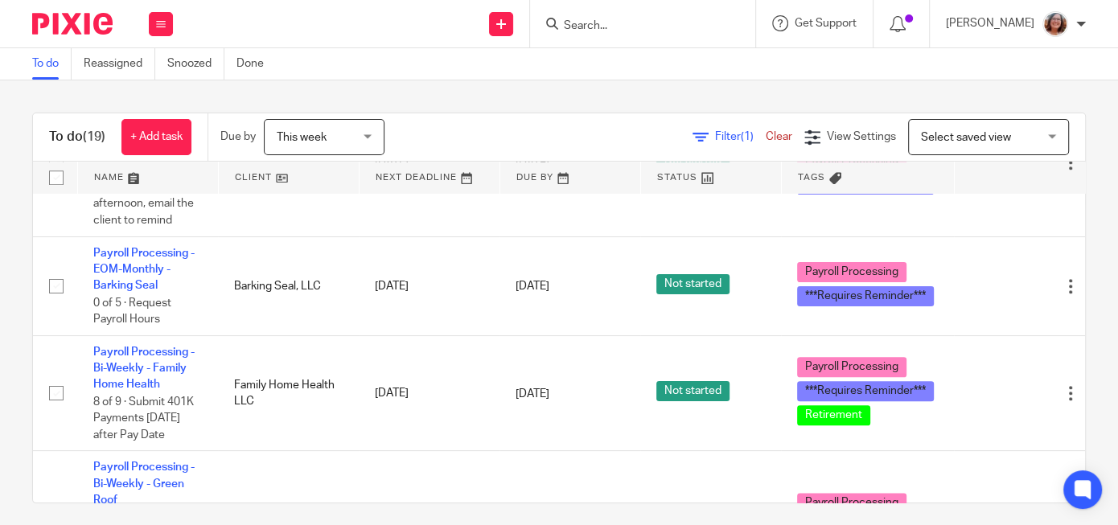
scroll to position [1396, 0]
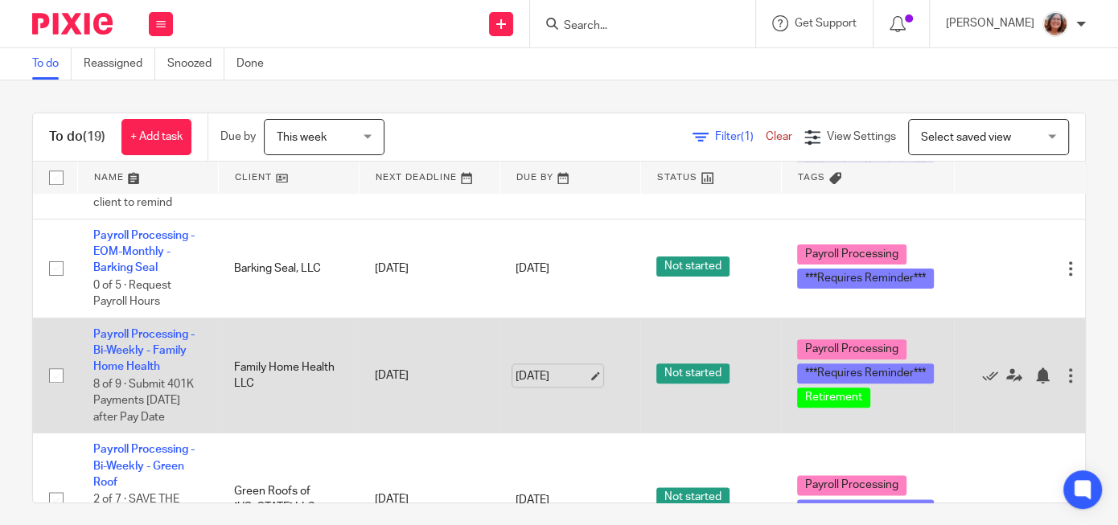
click at [588, 368] on link "[DATE]" at bounding box center [552, 376] width 72 height 17
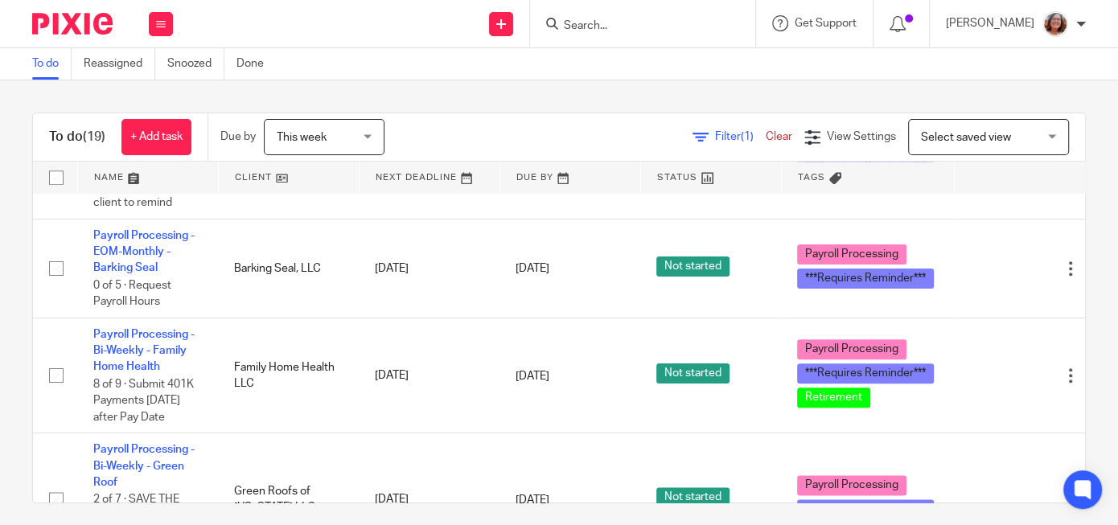
scroll to position [0, 0]
